Goal: Download file/media

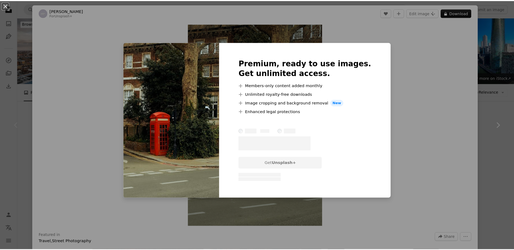
scroll to position [81, 0]
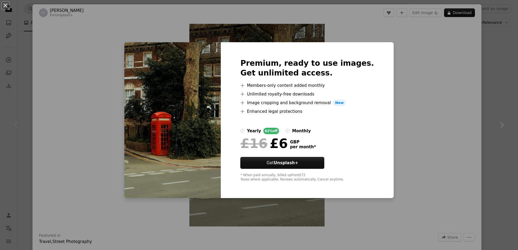
click at [447, 115] on div "An X shape Premium, ready to use images. Get unlimited access. A plus sign Memb…" at bounding box center [259, 125] width 518 height 250
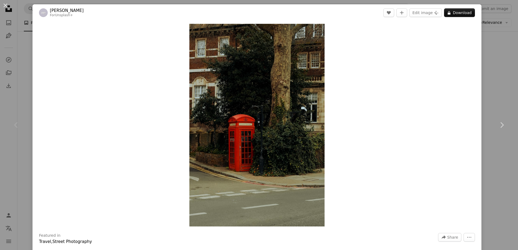
click at [483, 94] on div "An X shape Chevron left Chevron right [PERSON_NAME] For Unsplash+ A heart A plu…" at bounding box center [259, 125] width 518 height 250
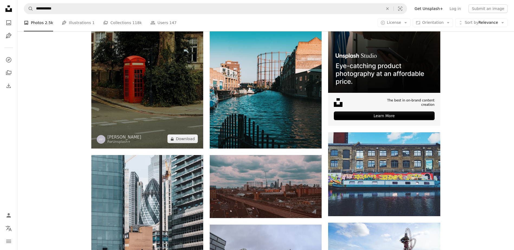
scroll to position [190, 0]
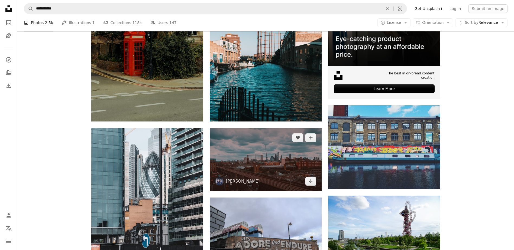
click at [272, 143] on img at bounding box center [266, 159] width 112 height 63
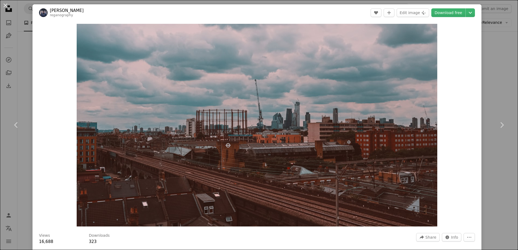
click at [492, 68] on div "An X shape Chevron left Chevron right [PERSON_NAME] reganography A heart A plus…" at bounding box center [259, 125] width 518 height 250
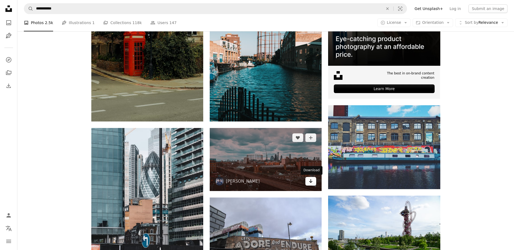
click at [311, 184] on icon "Arrow pointing down" at bounding box center [310, 181] width 4 height 6
